Goal: Task Accomplishment & Management: Use online tool/utility

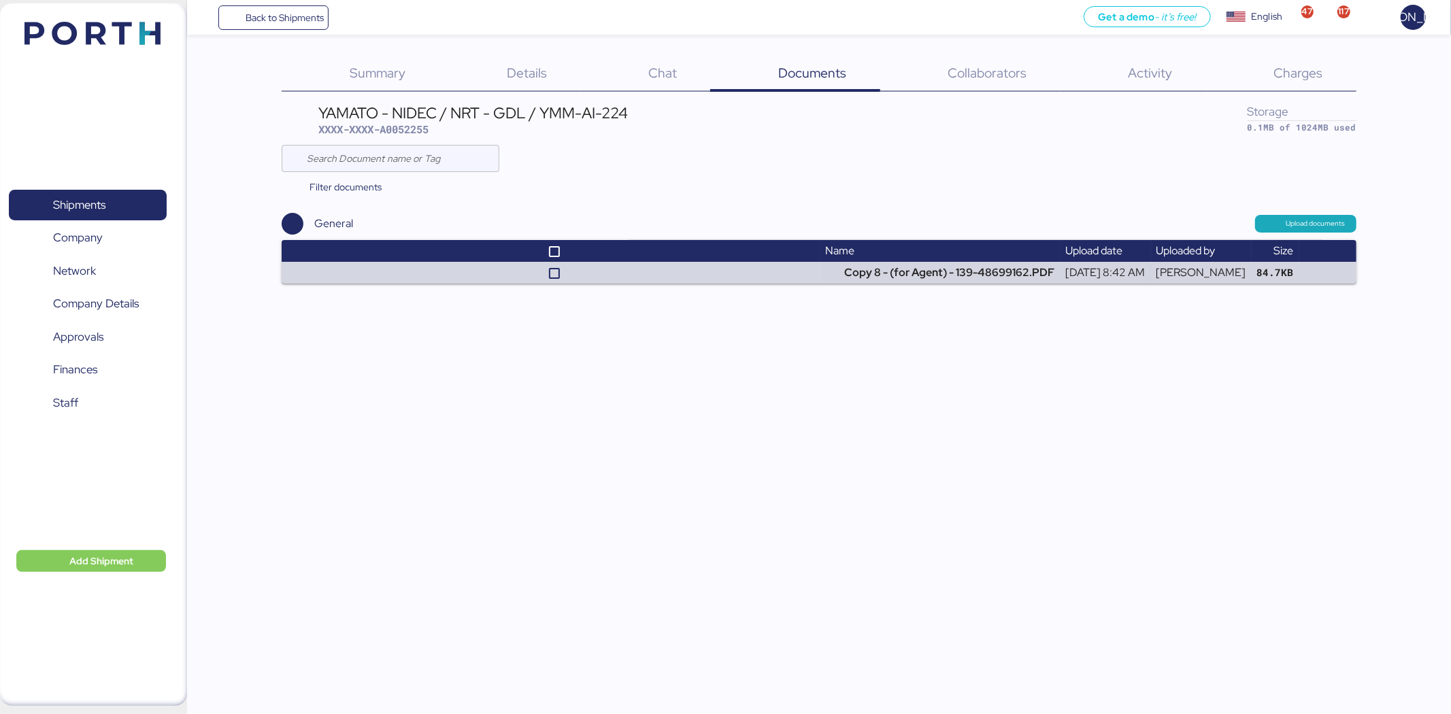
click at [1289, 77] on span "Charges" at bounding box center [1297, 73] width 49 height 18
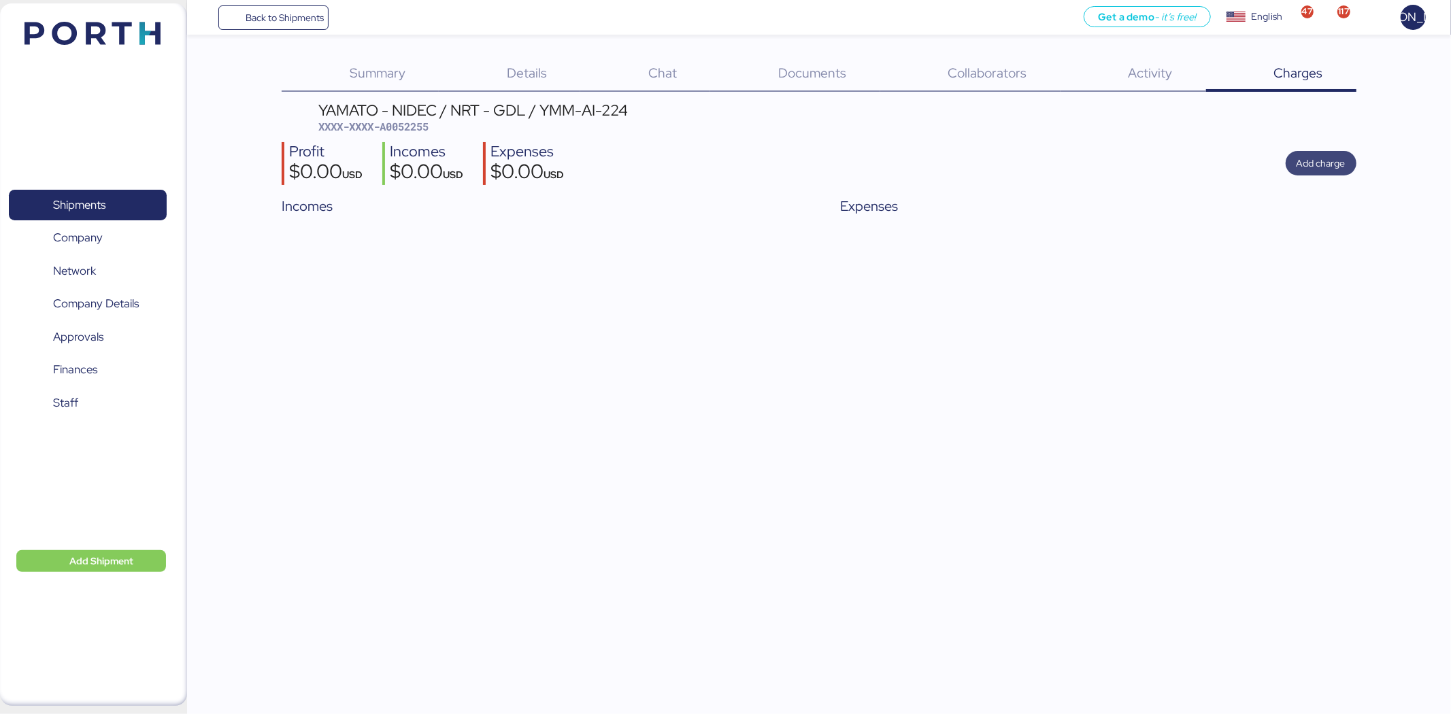
click at [1325, 165] on span "Add charge" at bounding box center [1320, 163] width 49 height 16
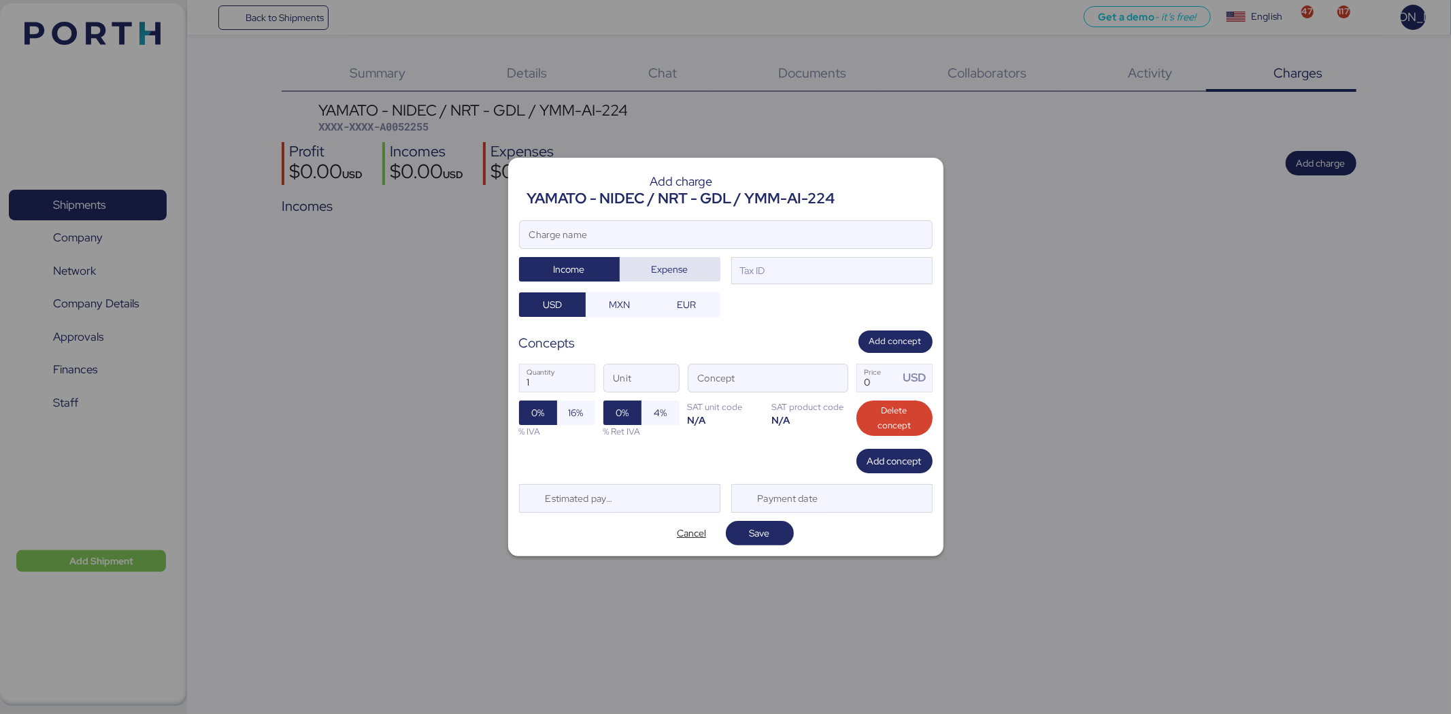
click at [658, 269] on span "Expense" at bounding box center [669, 269] width 37 height 16
click at [719, 237] on input "Charge name" at bounding box center [726, 234] width 412 height 27
drag, startPoint x: 719, startPoint y: 237, endPoint x: 418, endPoint y: 238, distance: 301.9
click at [418, 238] on div "Add charge YAMATO - NIDEC / NRT - GDL / YMM-AI-224 MAS Charge name Income Expen…" at bounding box center [725, 357] width 1451 height 714
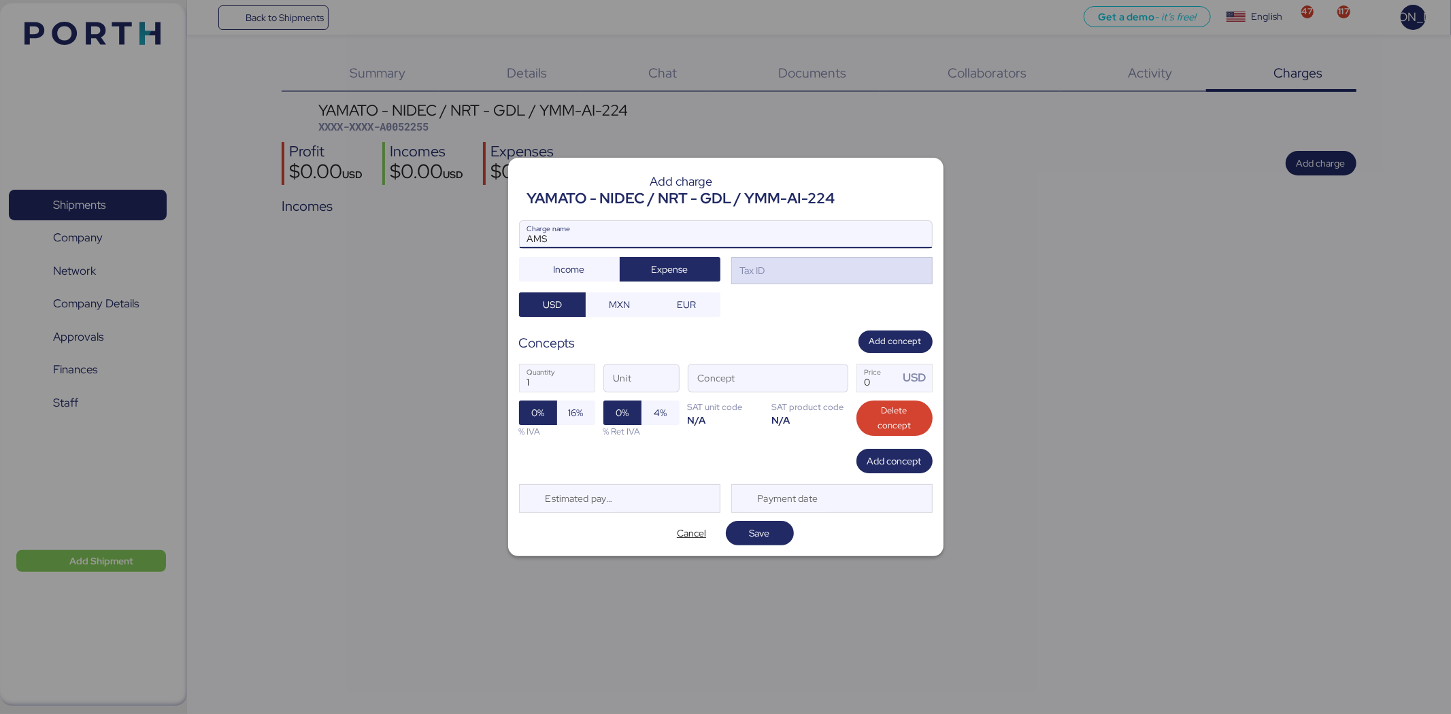
type input "AMS"
click at [794, 273] on div "Tax ID" at bounding box center [831, 270] width 201 height 27
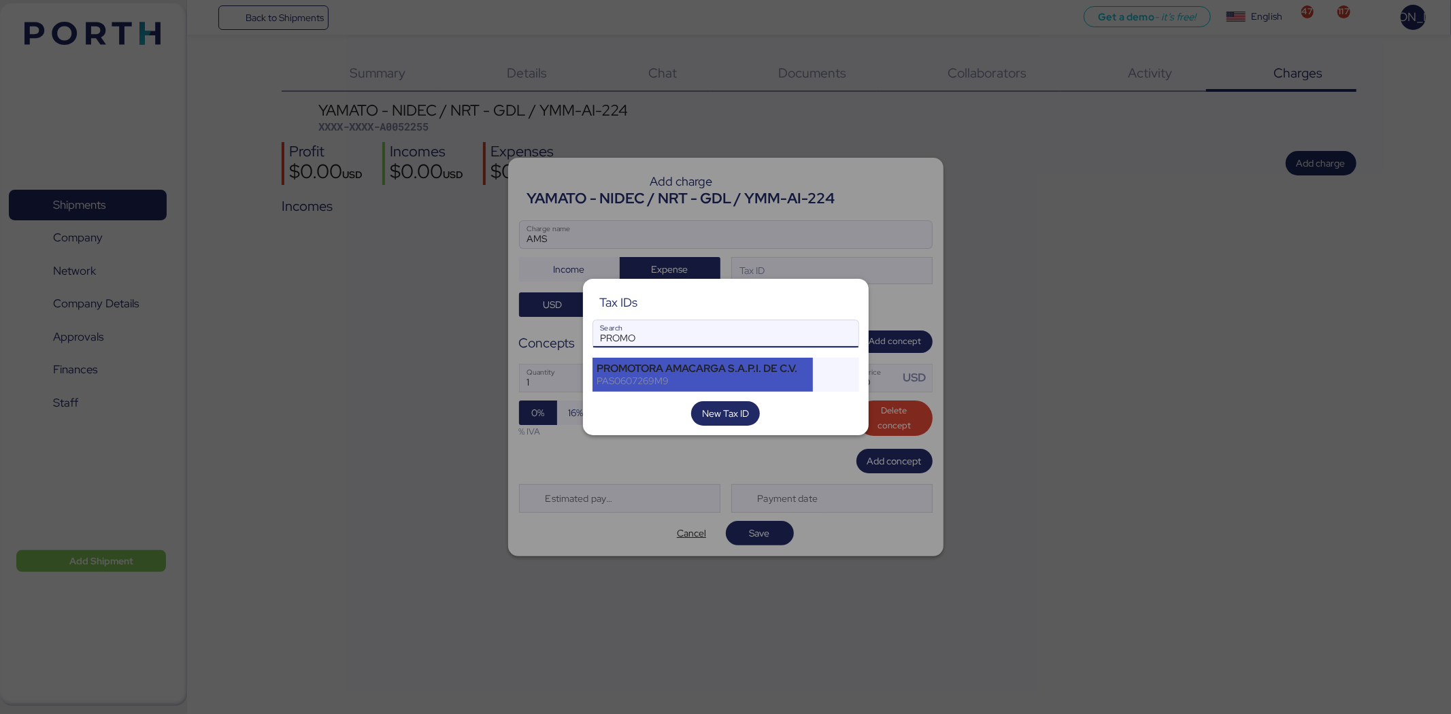
type input "PROMO"
click at [764, 372] on div "PROMOTORA AMACARGA S.A.P.I. DE C.V." at bounding box center [702, 368] width 211 height 12
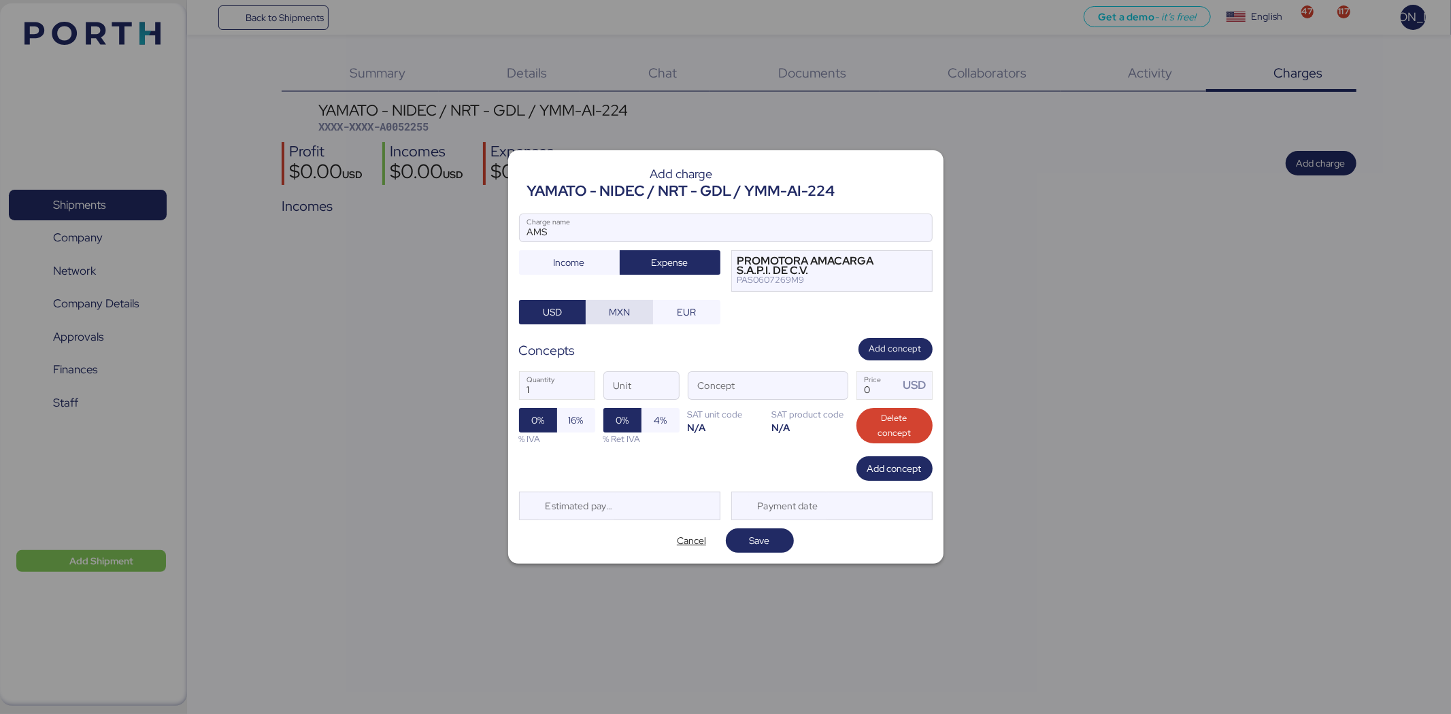
click at [602, 305] on span "MXN" at bounding box center [619, 312] width 46 height 19
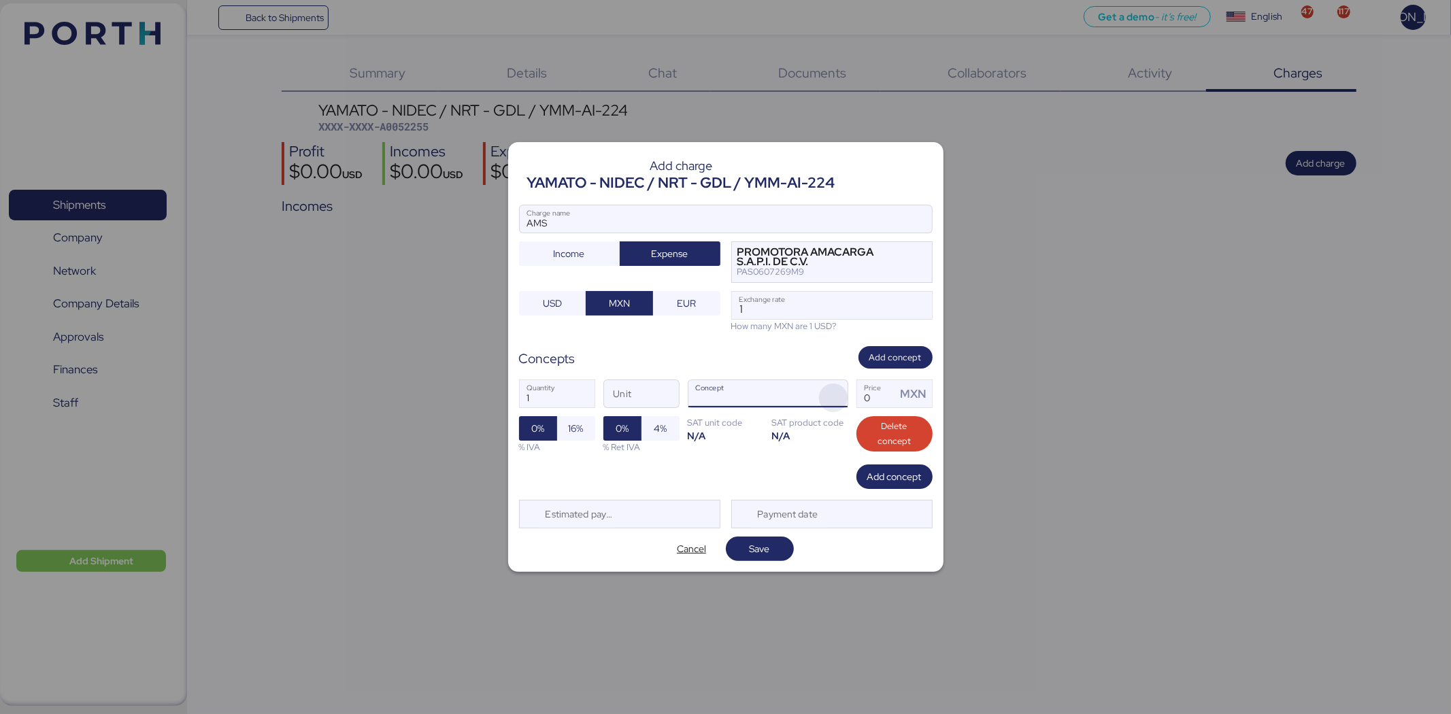
click at [828, 390] on span "button" at bounding box center [833, 398] width 29 height 29
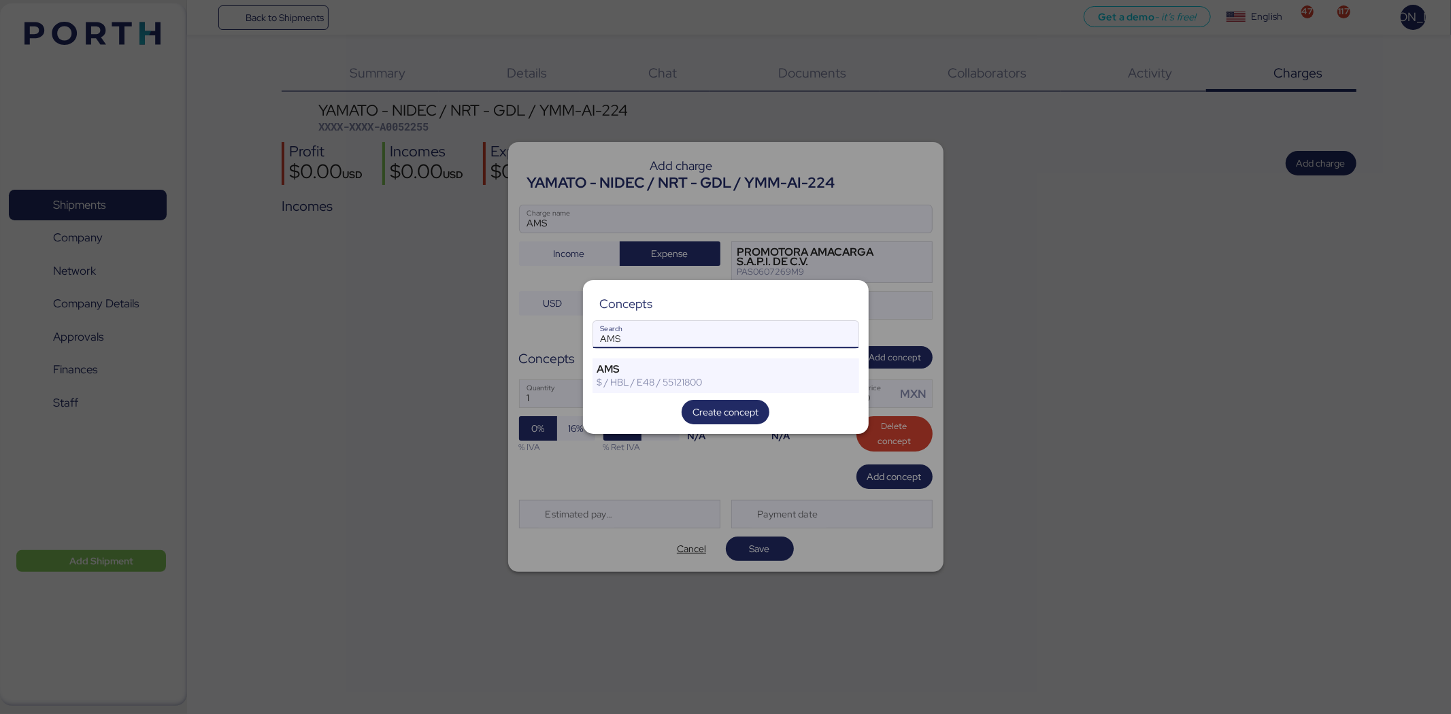
type input "AMS"
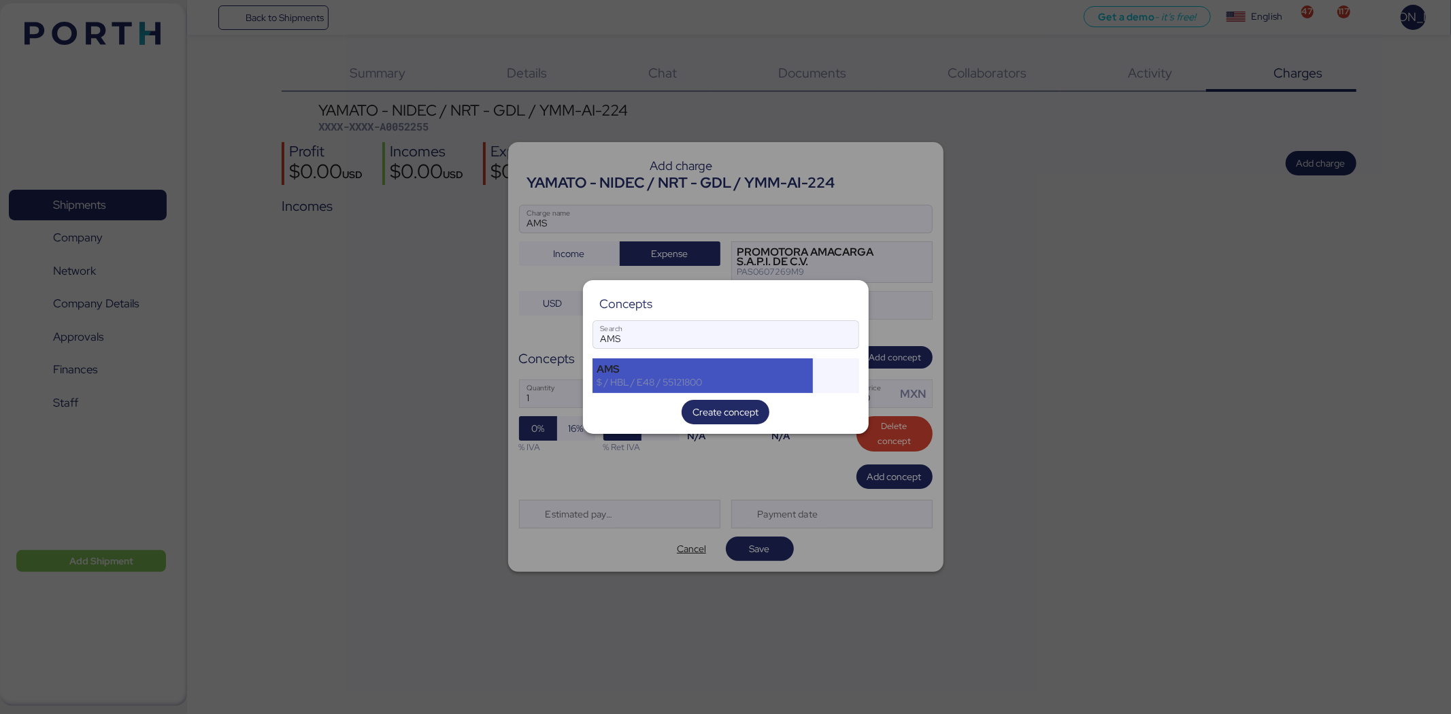
click at [777, 383] on div "$ / HBL / E48 / 55121800" at bounding box center [702, 382] width 211 height 12
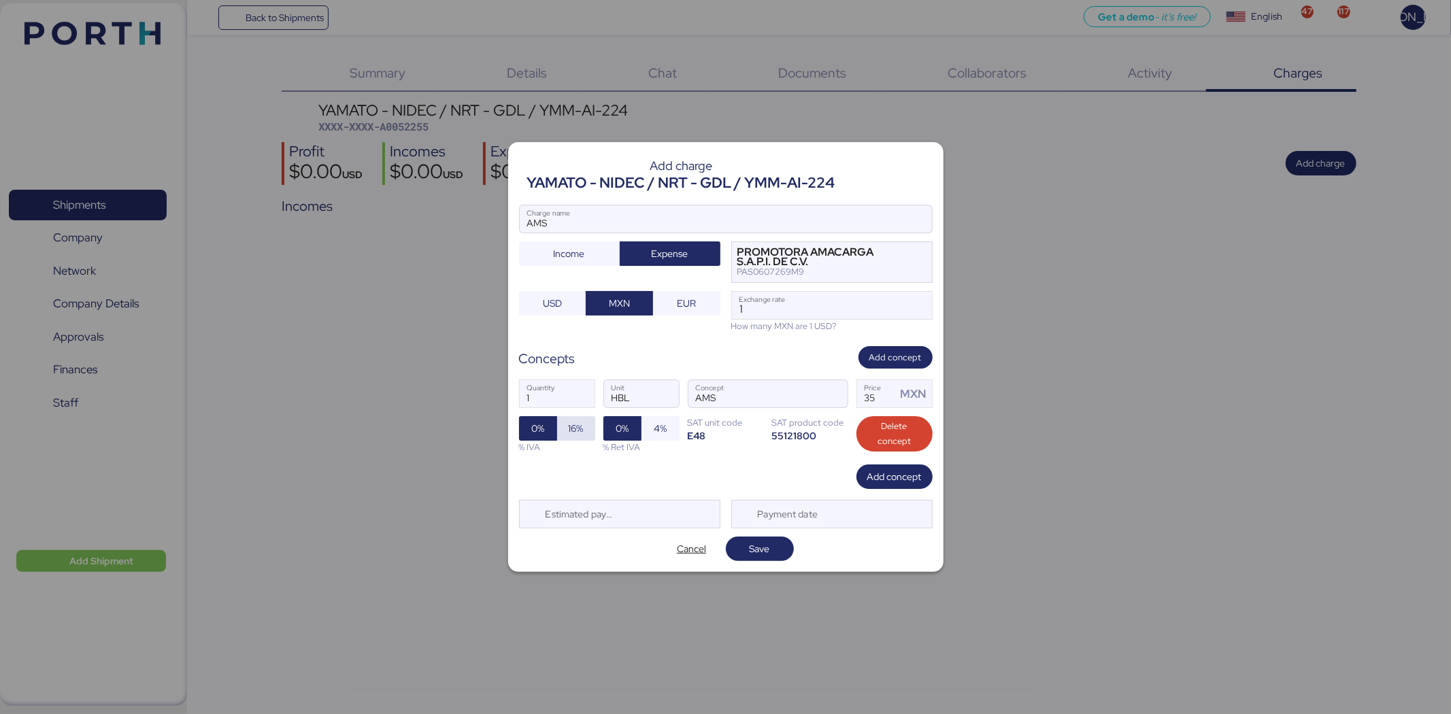
click at [580, 425] on span "16%" at bounding box center [576, 428] width 15 height 16
click at [760, 545] on span "Save" at bounding box center [759, 549] width 20 height 16
